Goal: Information Seeking & Learning: Learn about a topic

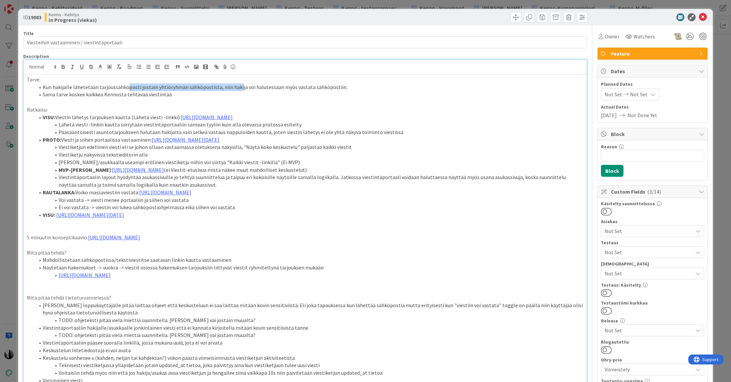
drag, startPoint x: 126, startPoint y: 88, endPoint x: 235, endPoint y: 85, distance: 109.3
click at [235, 85] on li "Kun hakijalle lähetetään tarjoussähköposti jostain yhtiöryhmän sähköpostista, n…" at bounding box center [309, 87] width 549 height 8
drag, startPoint x: 167, startPoint y: 88, endPoint x: 157, endPoint y: 87, distance: 10.0
click at [167, 88] on li "Kun hakijalle lähetetään tarjoussähköposti jostain yhtiöryhmän sähköpostista, n…" at bounding box center [309, 87] width 549 height 8
drag, startPoint x: 69, startPoint y: 90, endPoint x: 133, endPoint y: 94, distance: 64.0
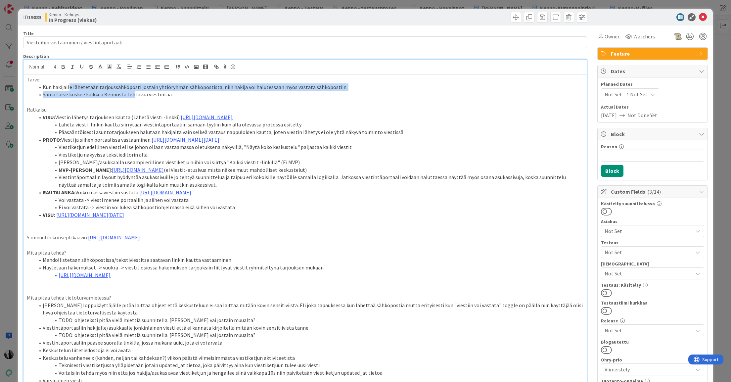
click at [133, 94] on ol "Kun hakijalle lähetetään tarjoussähköposti jostain yhtiöryhmän sähköpostista, n…" at bounding box center [305, 90] width 557 height 15
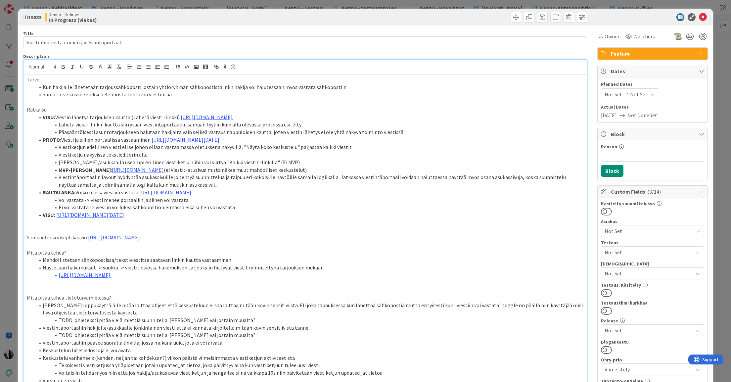
click at [143, 94] on li "Sama tarve koskee kaikkea Kennosta tehtävää viestintää" at bounding box center [309, 95] width 549 height 8
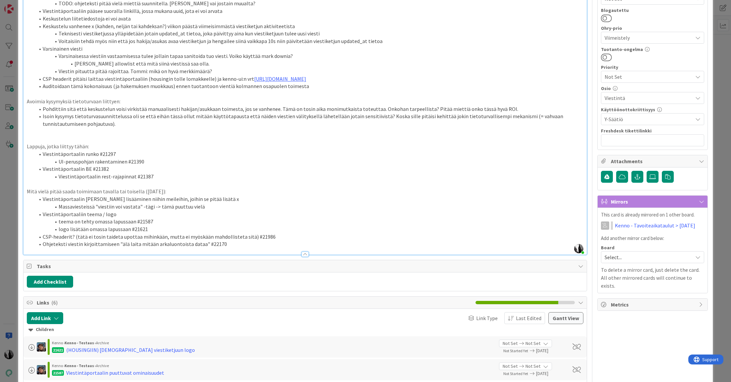
scroll to position [335, 0]
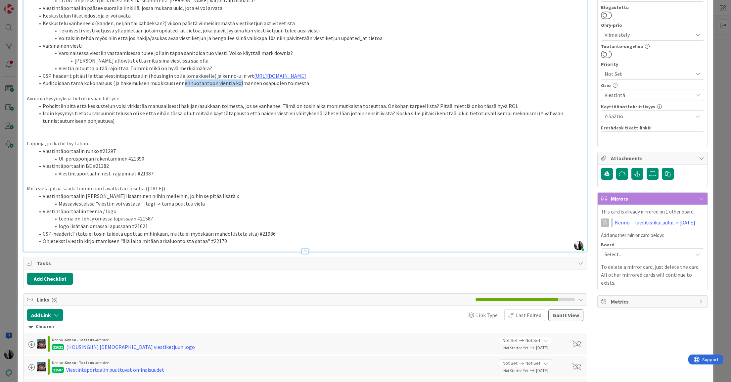
drag, startPoint x: 183, startPoint y: 114, endPoint x: 240, endPoint y: 114, distance: 56.3
click at [240, 87] on li "Auditoidaan tämä kokonaisuus (ja hakemuksen muokkaus) ennen tuotantoon vientiä …" at bounding box center [309, 83] width 549 height 8
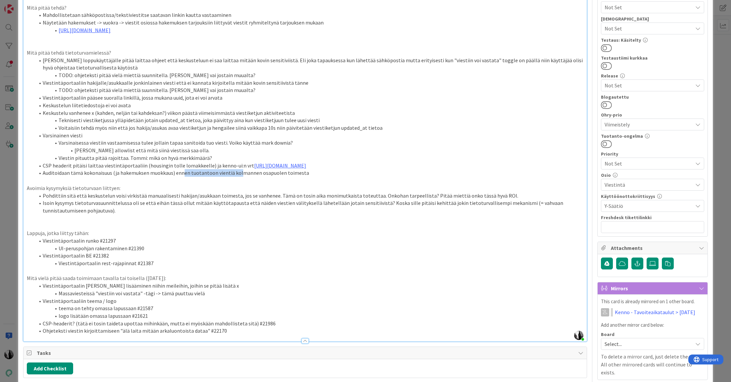
scroll to position [245, 0]
click at [312, 177] on li "Auditoidaan tämä kokonaisuus (ja hakemuksen muokkaus) ennen tuotantoon vientiä …" at bounding box center [309, 174] width 549 height 8
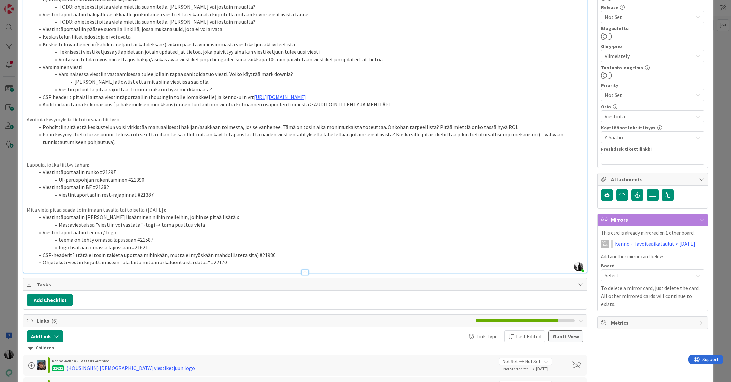
scroll to position [314, 0]
click at [60, 161] on p at bounding box center [305, 157] width 557 height 8
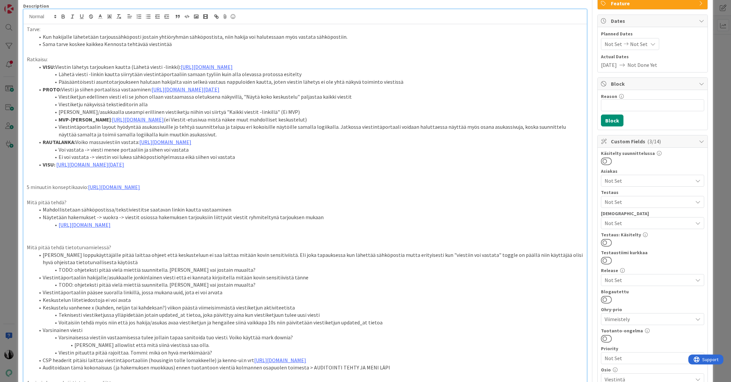
scroll to position [44, 0]
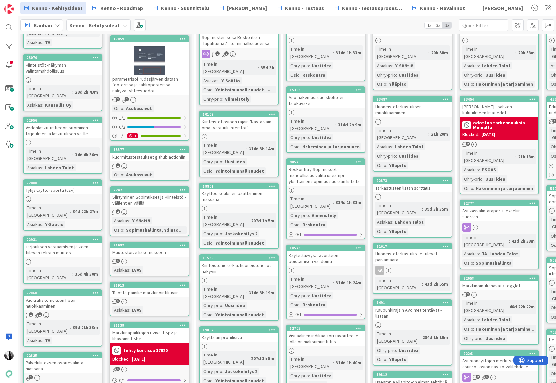
scroll to position [88, 0]
click at [182, 7] on span "Kenno - Suunnittelu" at bounding box center [185, 8] width 48 height 8
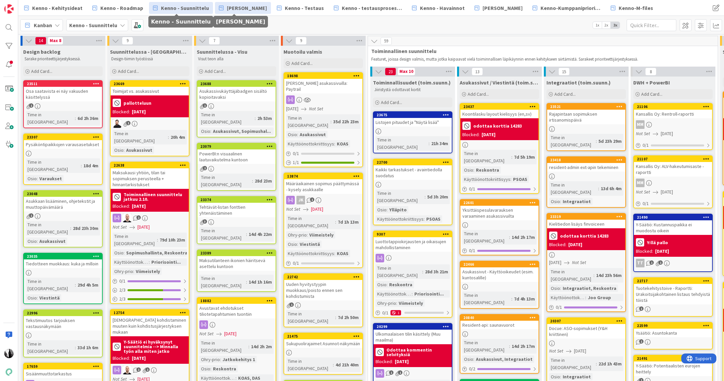
click at [240, 8] on span "[PERSON_NAME]" at bounding box center [247, 8] width 40 height 8
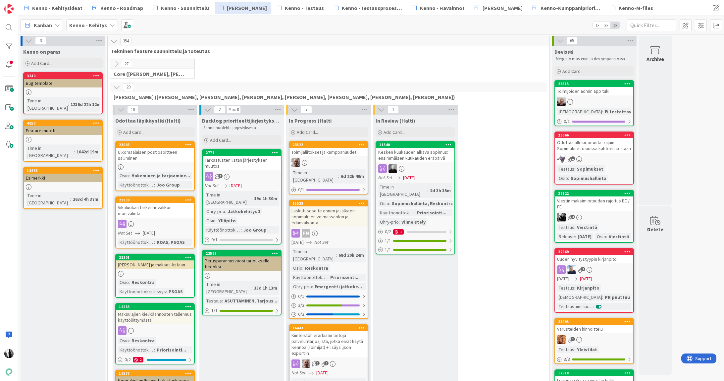
click at [116, 87] on icon at bounding box center [116, 86] width 7 height 7
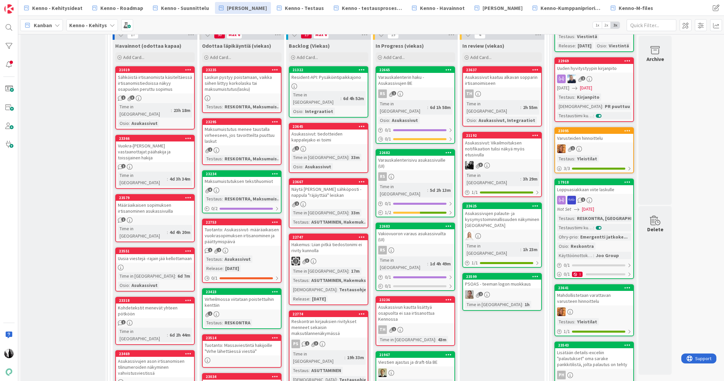
scroll to position [190, 0]
click at [179, 6] on span "Kenno - Suunnittelu" at bounding box center [185, 8] width 48 height 8
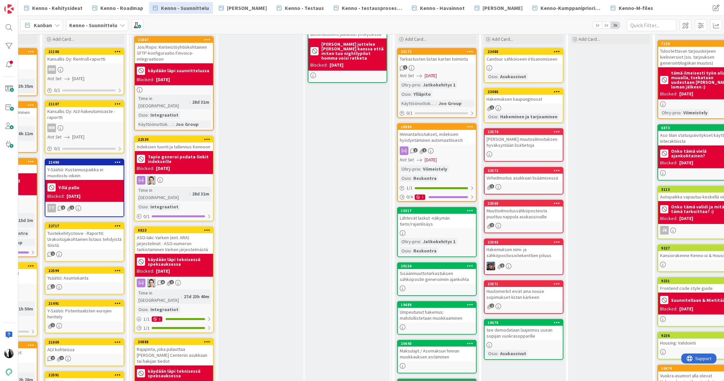
scroll to position [62, 588]
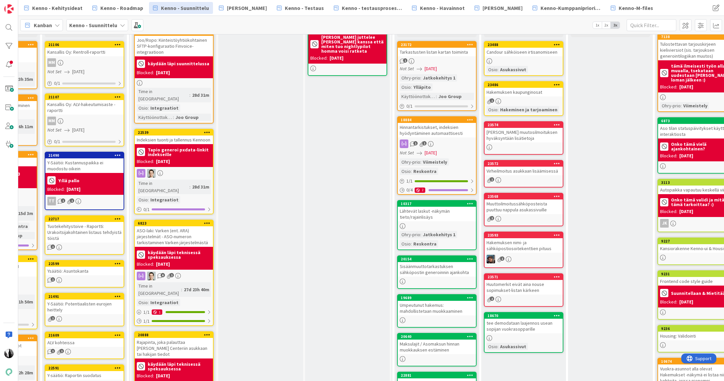
click at [548, 287] on div "Huutomerkit eivät aina nouse sopimukset-listan kärkeen" at bounding box center [523, 287] width 78 height 15
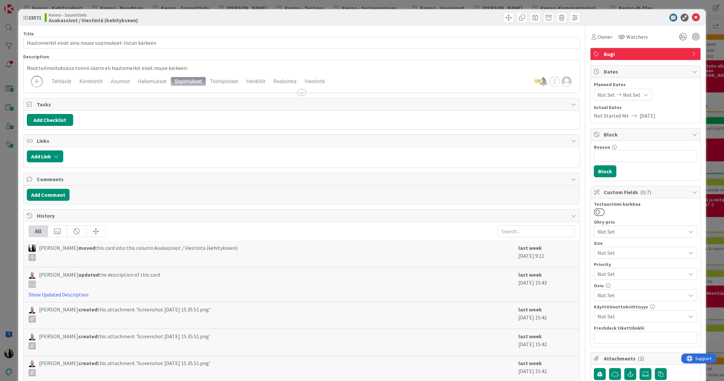
click at [302, 93] on div at bounding box center [301, 92] width 7 height 5
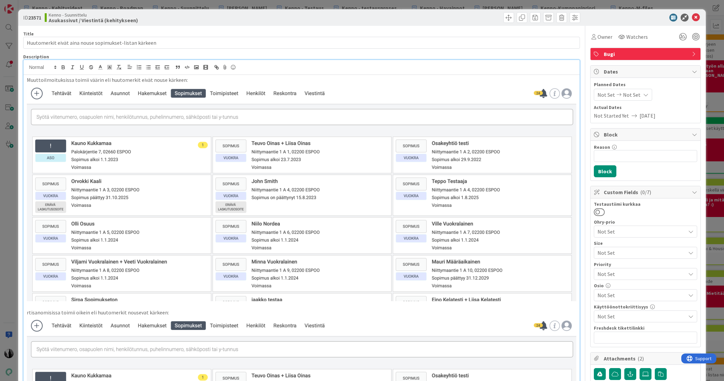
click at [638, 16] on div at bounding box center [641, 18] width 117 height 8
click at [697, 18] on icon at bounding box center [696, 18] width 8 height 8
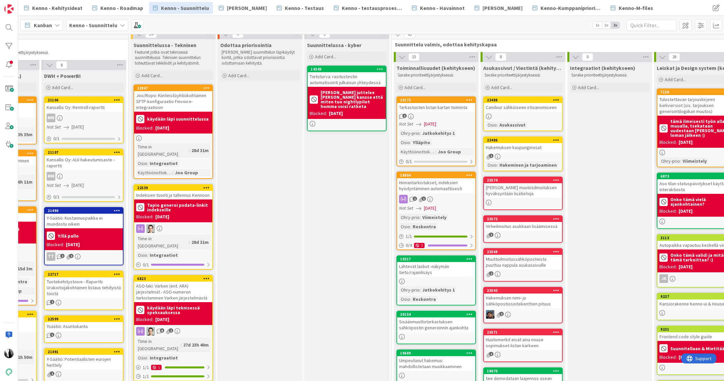
scroll to position [7, 588]
click at [527, 149] on div "Hakemuksen kaupunginosat" at bounding box center [523, 147] width 78 height 9
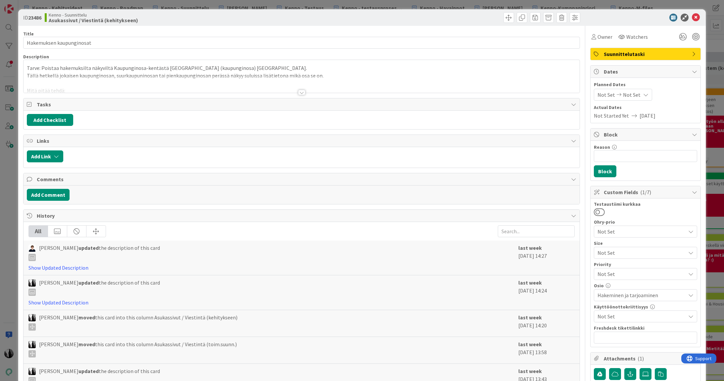
click at [303, 91] on div at bounding box center [301, 92] width 7 height 5
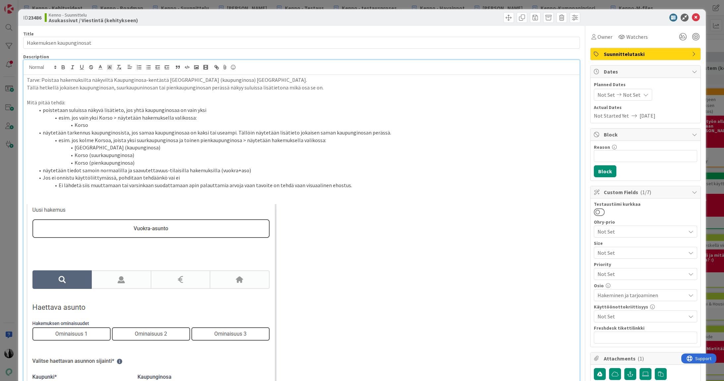
drag, startPoint x: 620, startPoint y: 19, endPoint x: 657, endPoint y: 18, distance: 36.8
click at [620, 19] on div at bounding box center [641, 18] width 117 height 8
click at [696, 17] on icon at bounding box center [696, 18] width 8 height 8
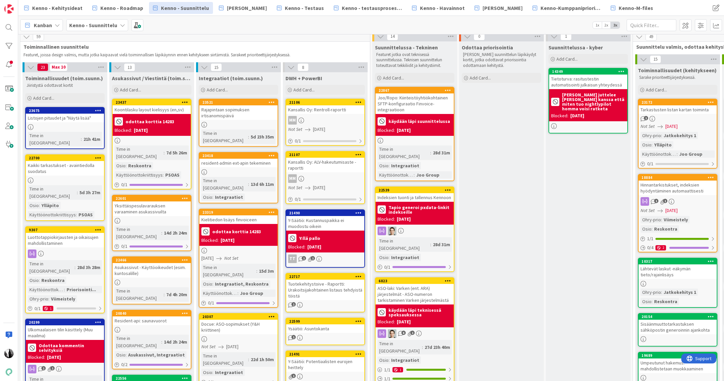
scroll to position [4, 347]
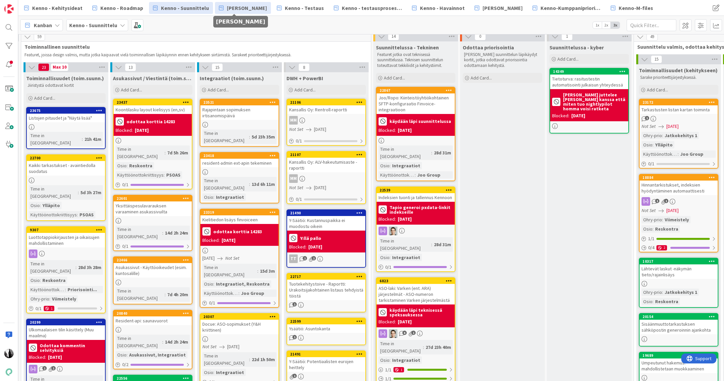
click at [253, 8] on span "[PERSON_NAME]" at bounding box center [247, 8] width 40 height 8
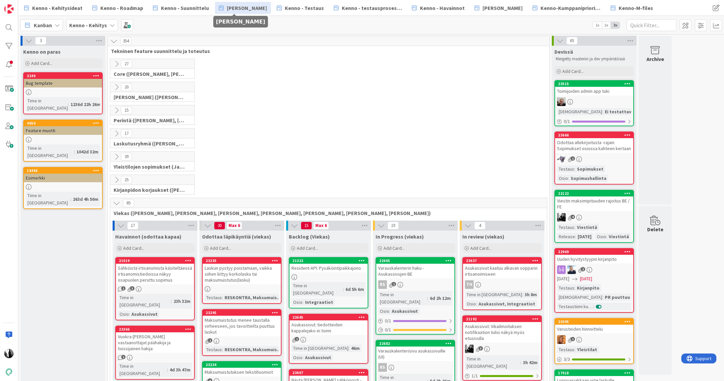
click at [116, 85] on icon at bounding box center [116, 86] width 7 height 7
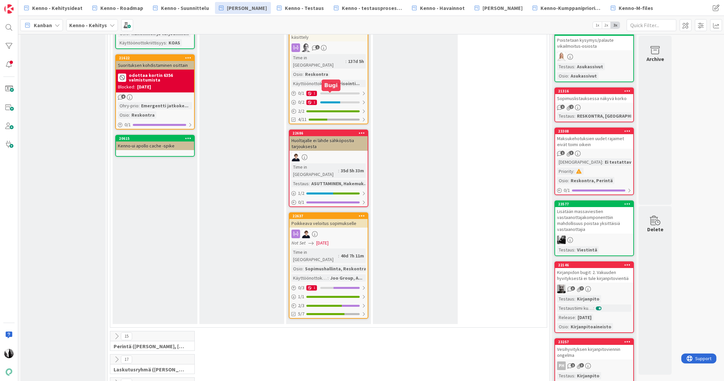
scroll to position [563, 0]
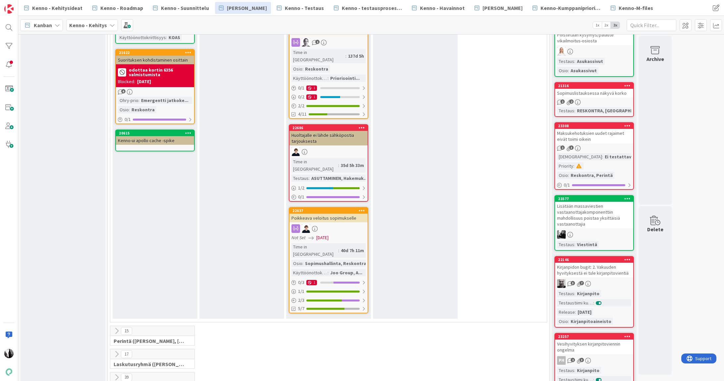
click at [340, 214] on div "Poikkeava veloitus sopimukselle" at bounding box center [328, 218] width 78 height 9
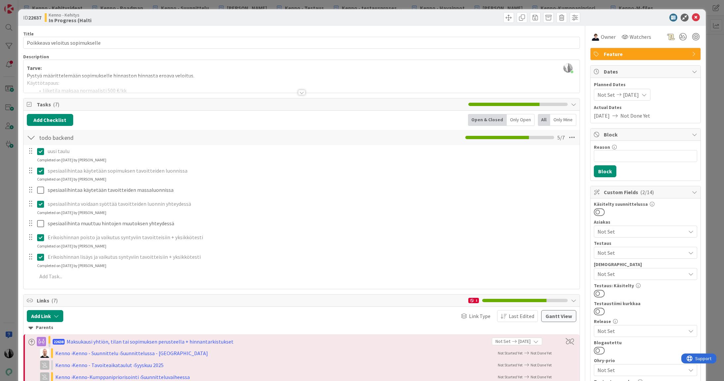
click at [303, 92] on div at bounding box center [301, 92] width 7 height 5
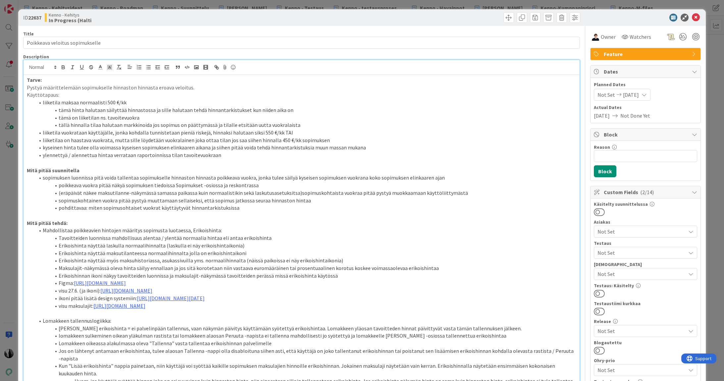
click at [641, 15] on div at bounding box center [641, 18] width 117 height 8
click at [696, 18] on icon at bounding box center [696, 18] width 8 height 8
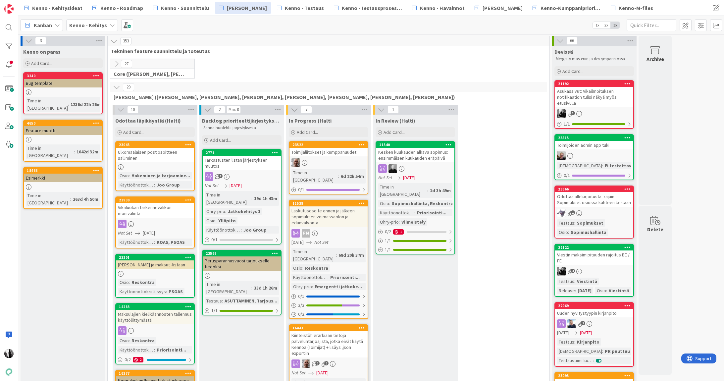
click at [117, 85] on icon at bounding box center [116, 86] width 7 height 7
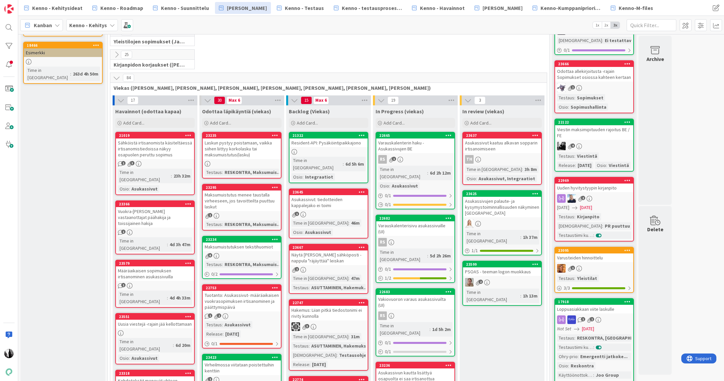
scroll to position [124, 0]
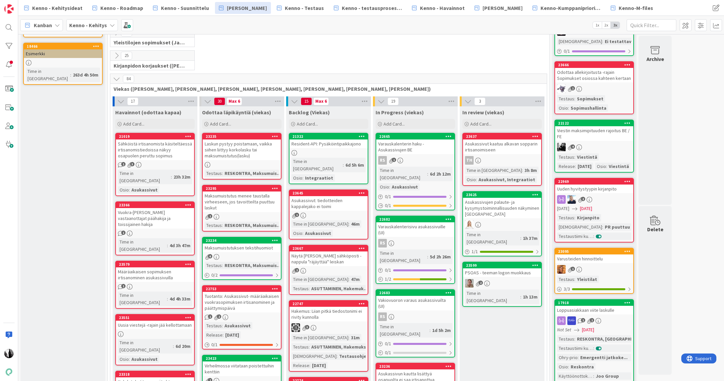
click at [116, 79] on icon at bounding box center [116, 78] width 7 height 7
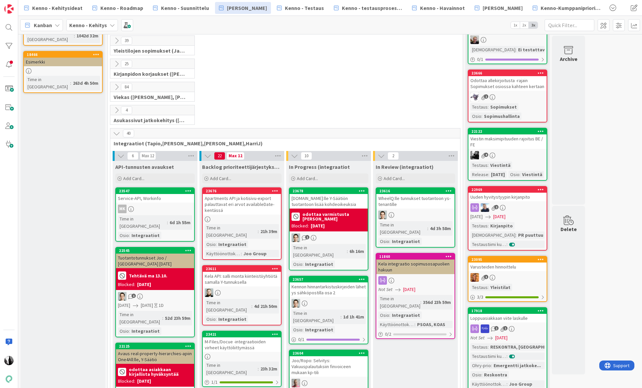
scroll to position [68, 0]
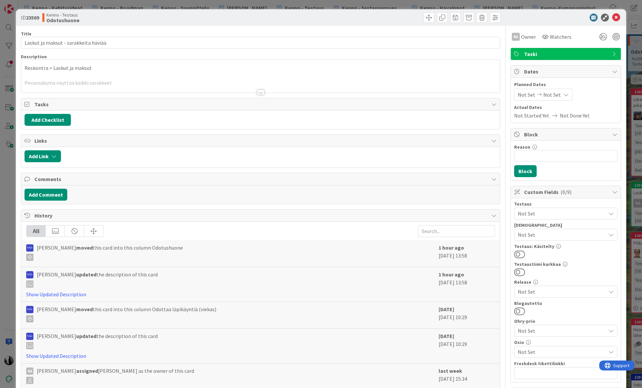
click at [260, 92] on div at bounding box center [260, 92] width 7 height 5
